Goal: Check status: Check status

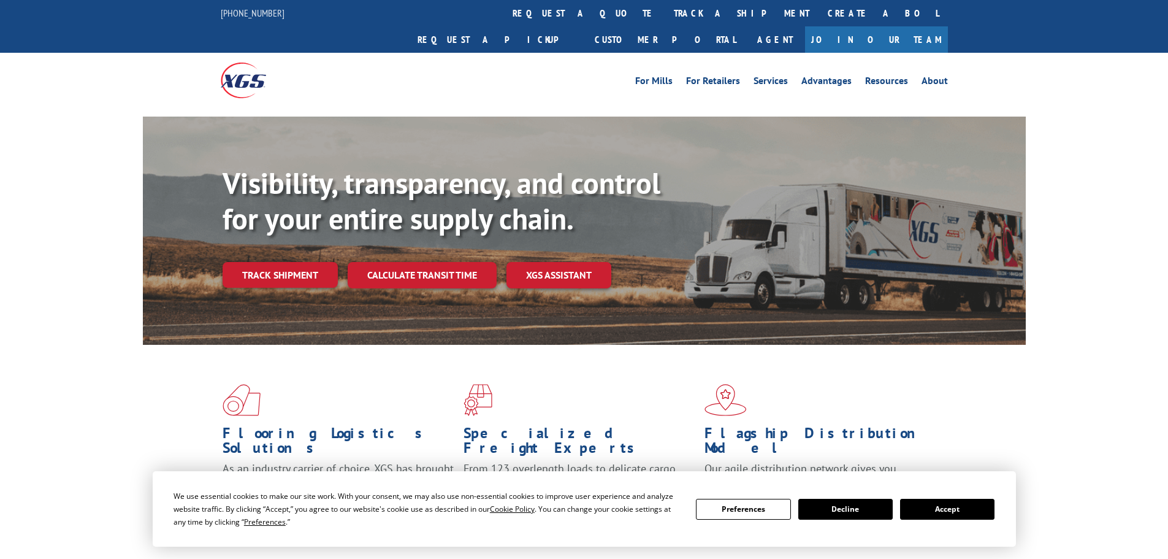
click at [288, 262] on div "Visibility, transparency, and control for your entire supply chain. Track shipm…" at bounding box center [624, 251] width 803 height 171
click at [294, 262] on link "Track shipment" at bounding box center [280, 275] width 115 height 26
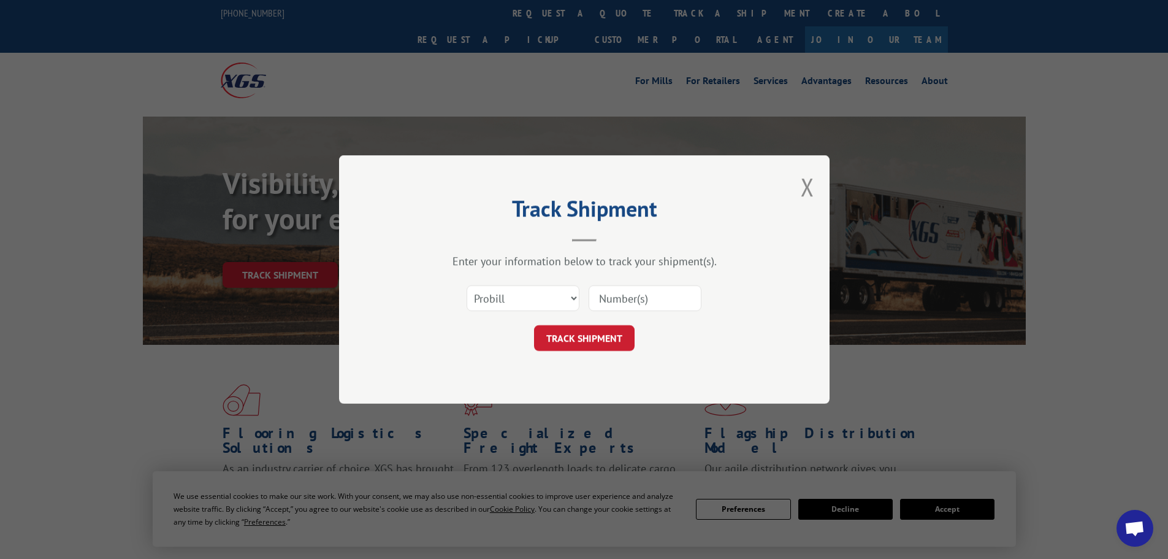
click at [643, 298] on input at bounding box center [645, 298] width 113 height 26
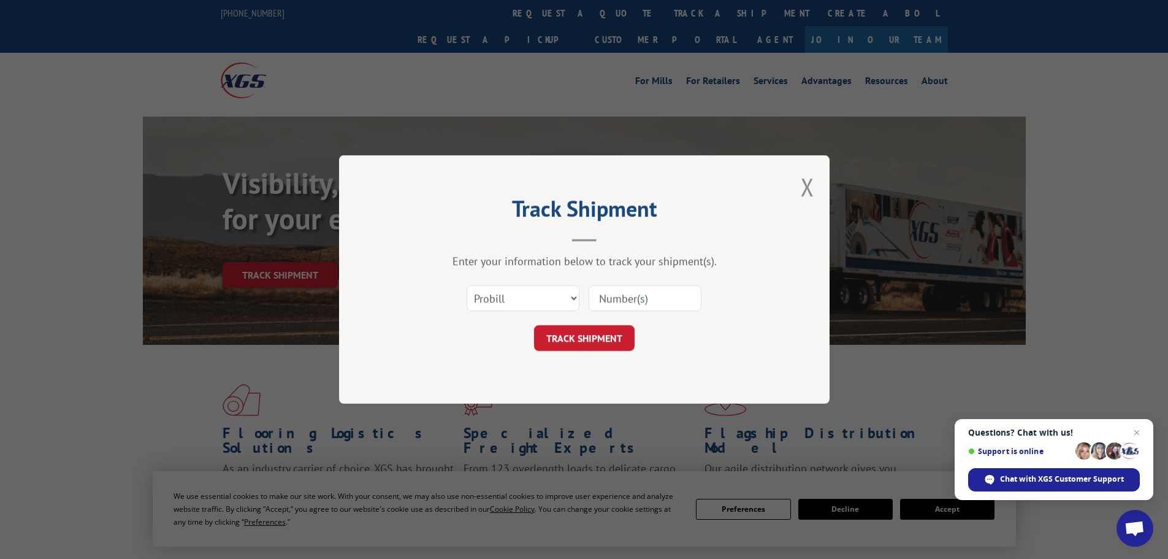
paste input "807614"
type input "807614"
click at [582, 337] on button "TRACK SHIPMENT" at bounding box center [584, 338] width 101 height 26
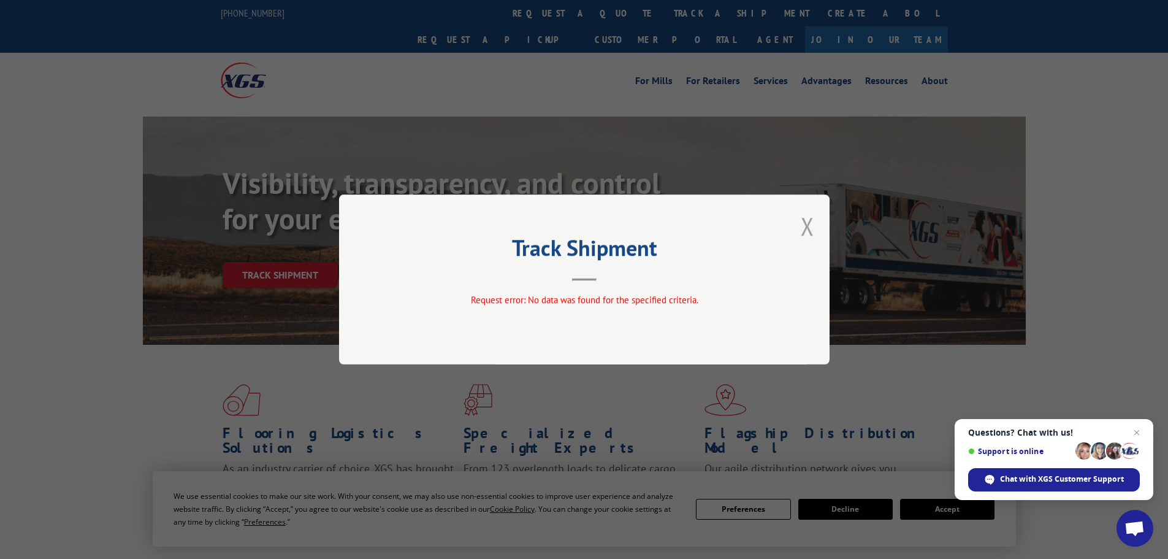
click at [805, 225] on button "Close modal" at bounding box center [807, 226] width 13 height 32
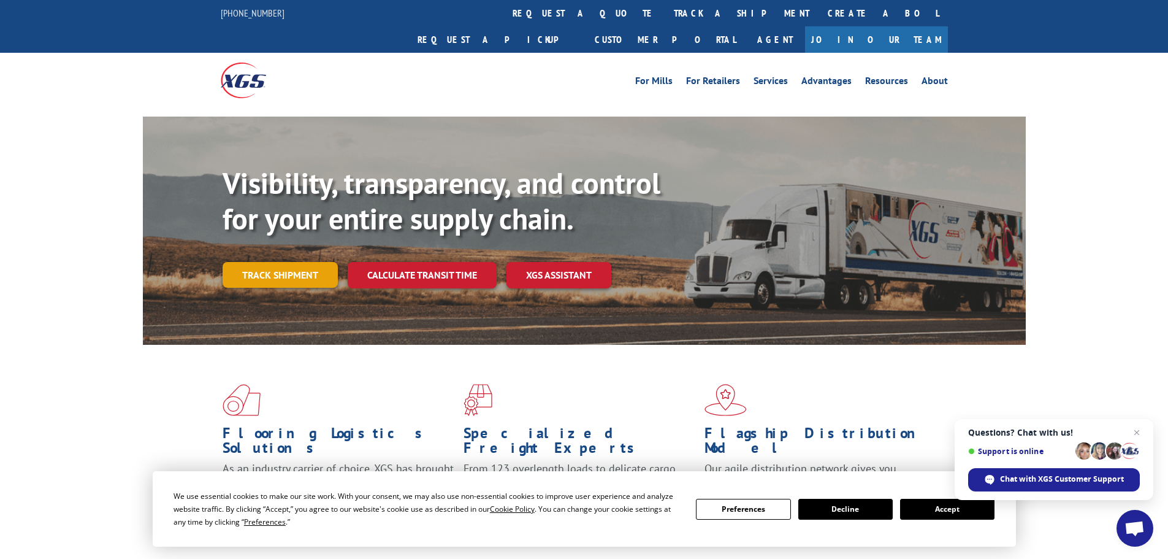
click at [280, 262] on link "Track shipment" at bounding box center [280, 275] width 115 height 26
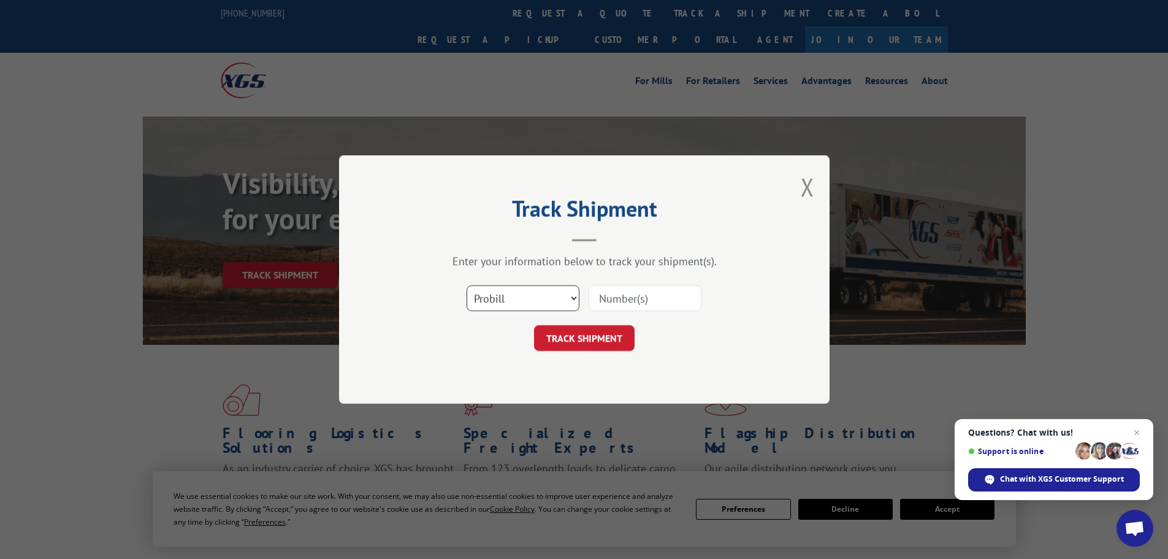
drag, startPoint x: 553, startPoint y: 296, endPoint x: 551, endPoint y: 305, distance: 10.0
click at [553, 296] on select "Select category... Probill BOL PO" at bounding box center [523, 298] width 113 height 26
select select "bol"
click at [467, 285] on select "Select category... Probill BOL PO" at bounding box center [523, 298] width 113 height 26
click at [658, 291] on input at bounding box center [645, 298] width 113 height 26
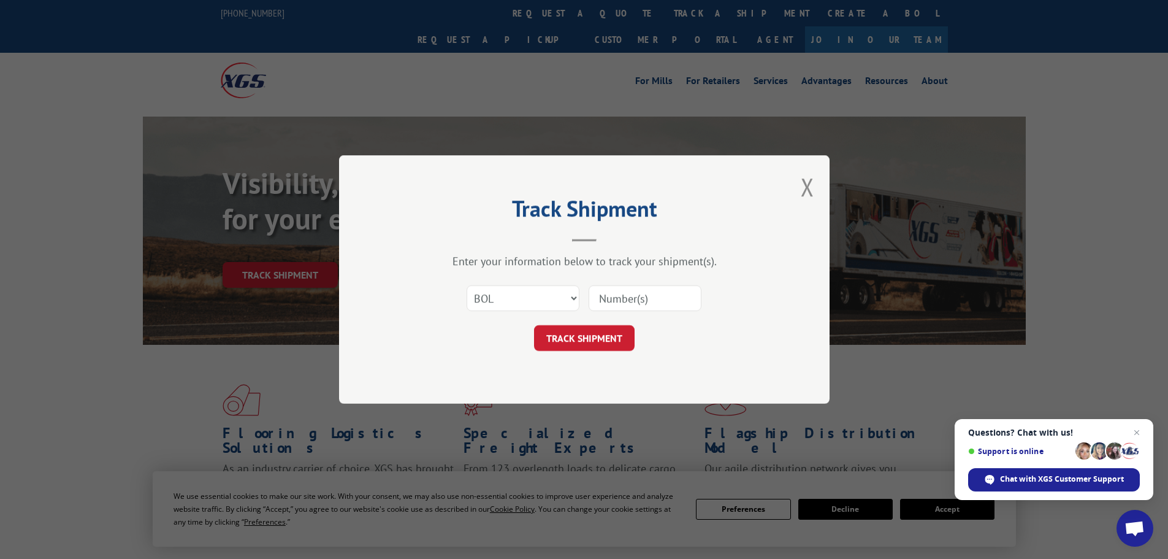
paste input "5474759"
type input "5474759"
click at [597, 335] on button "TRACK SHIPMENT" at bounding box center [584, 338] width 101 height 26
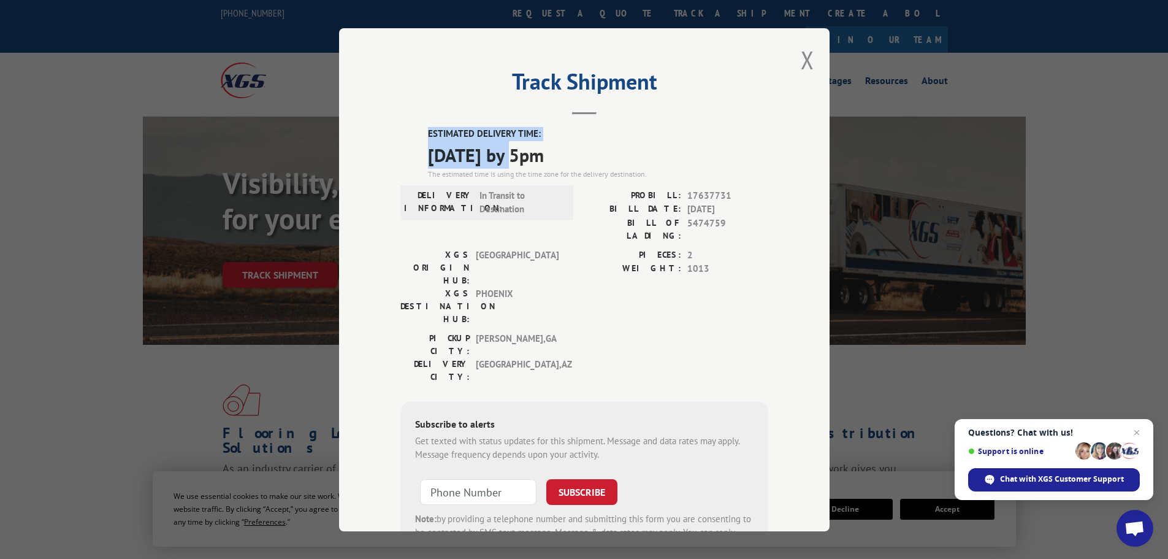
drag, startPoint x: 522, startPoint y: 156, endPoint x: 425, endPoint y: 132, distance: 100.4
click at [428, 131] on div "ESTIMATED DELIVERY TIME: [DATE] by 5pm The estimated time is using the time zon…" at bounding box center [598, 153] width 340 height 53
copy div "ESTIMATED DELIVERY TIME: [DATE]"
